Goal: Register for event/course

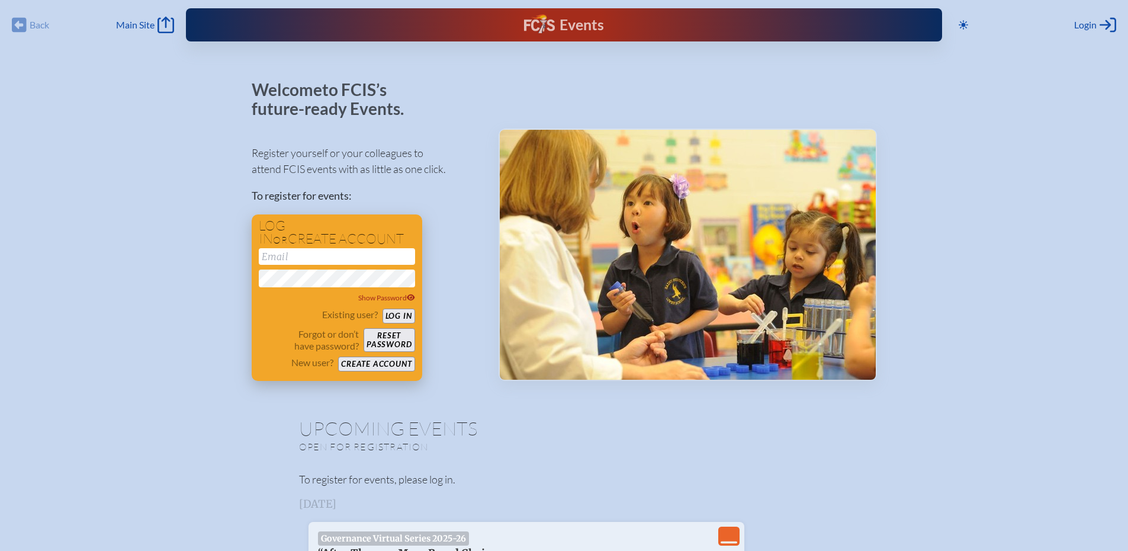
click at [338, 268] on div "Show Password" at bounding box center [337, 276] width 156 height 56
click at [340, 258] on input "email" at bounding box center [337, 256] width 156 height 17
type input "[EMAIL_ADDRESS][DOMAIN_NAME]"
click at [406, 308] on div "Existing user? Log in" at bounding box center [337, 315] width 156 height 15
click at [408, 319] on button "Log in" at bounding box center [398, 315] width 33 height 15
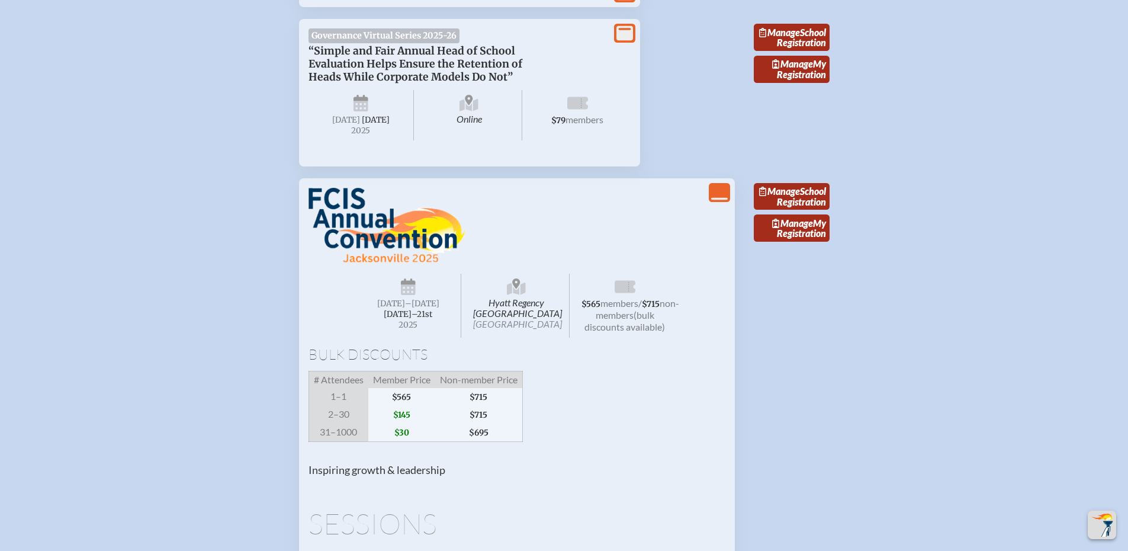
scroll to position [770, 0]
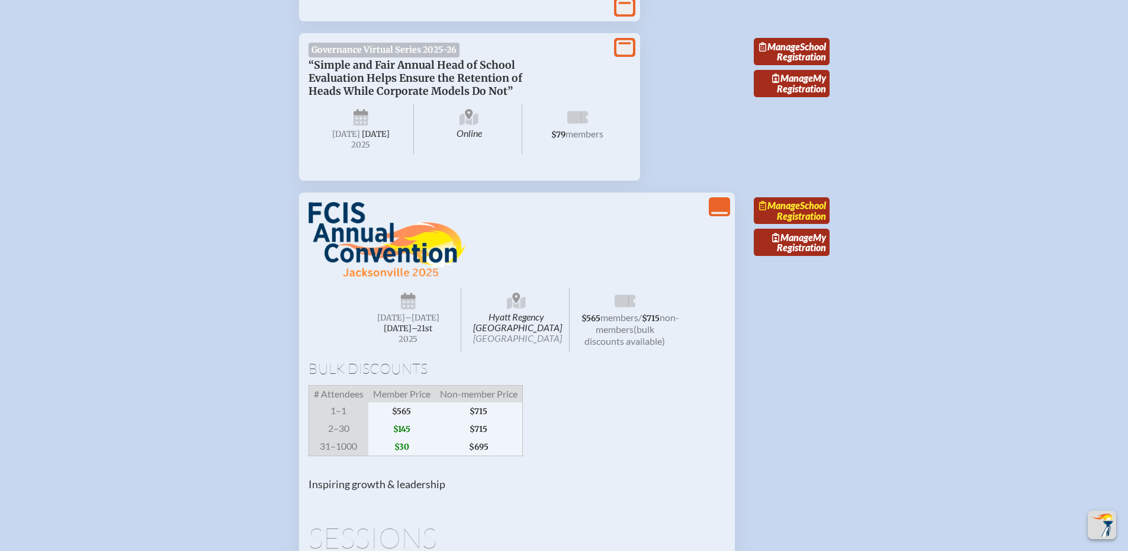
click at [800, 211] on span "Manage" at bounding box center [779, 205] width 41 height 11
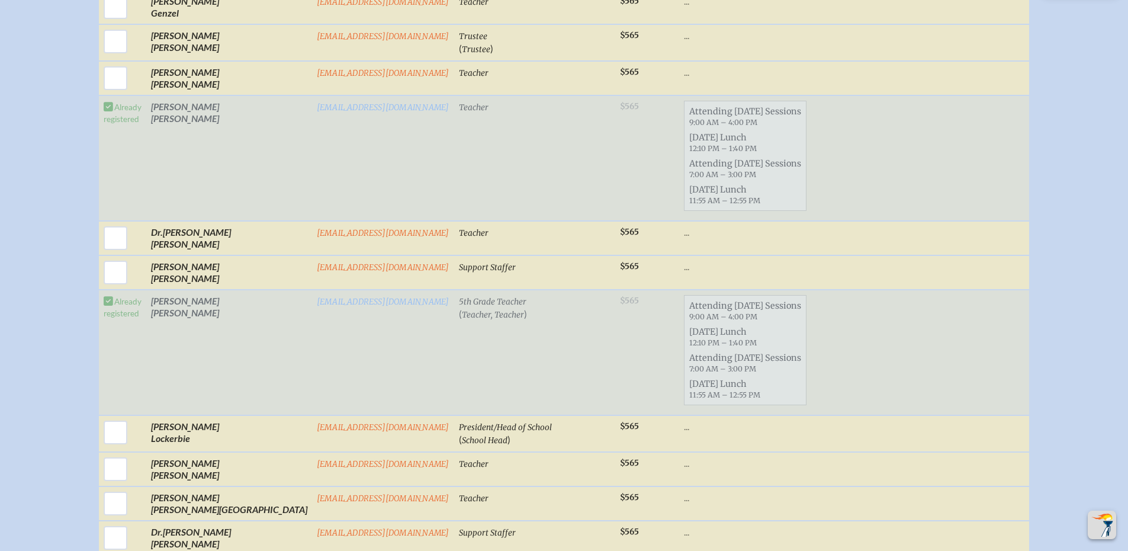
scroll to position [888, 0]
